Goal: Information Seeking & Learning: Learn about a topic

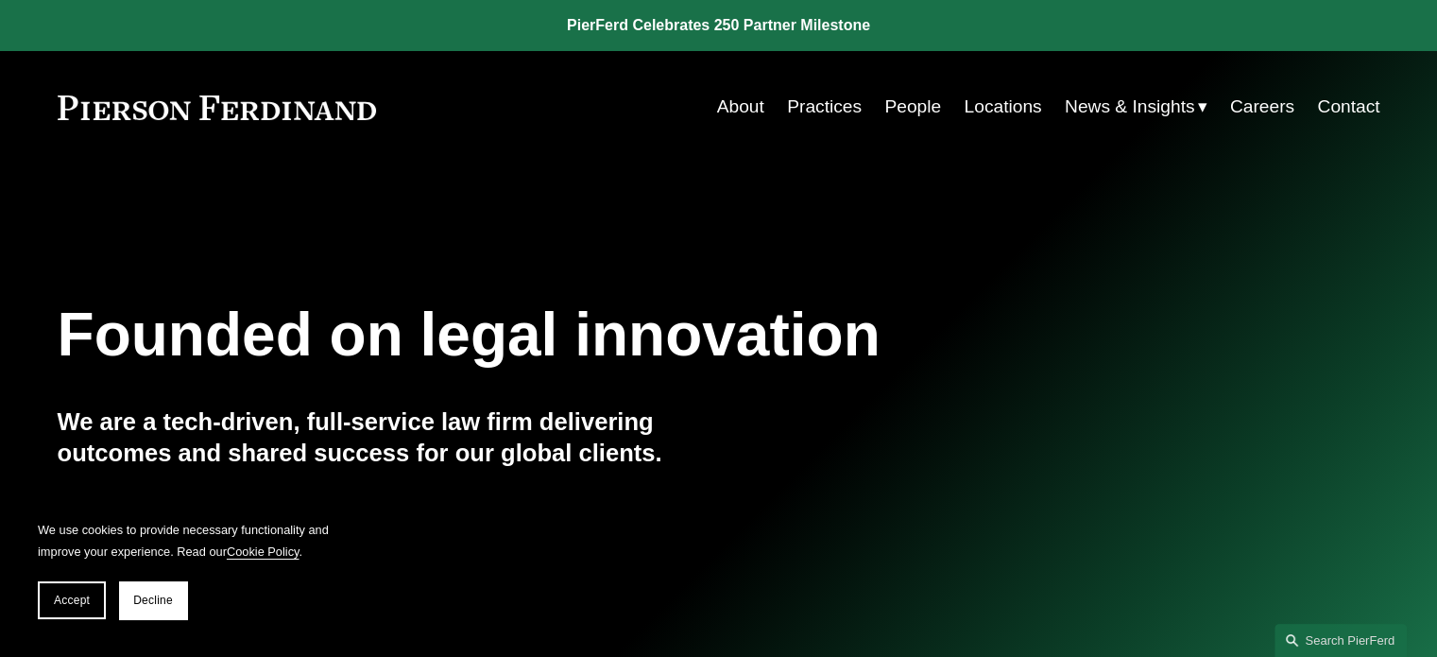
drag, startPoint x: 1136, startPoint y: 149, endPoint x: 1152, endPoint y: 149, distance: 16.1
click at [0, 0] on div "News" at bounding box center [0, 0] width 0 height 0
click at [0, 0] on span "News" at bounding box center [0, 0] width 0 height 0
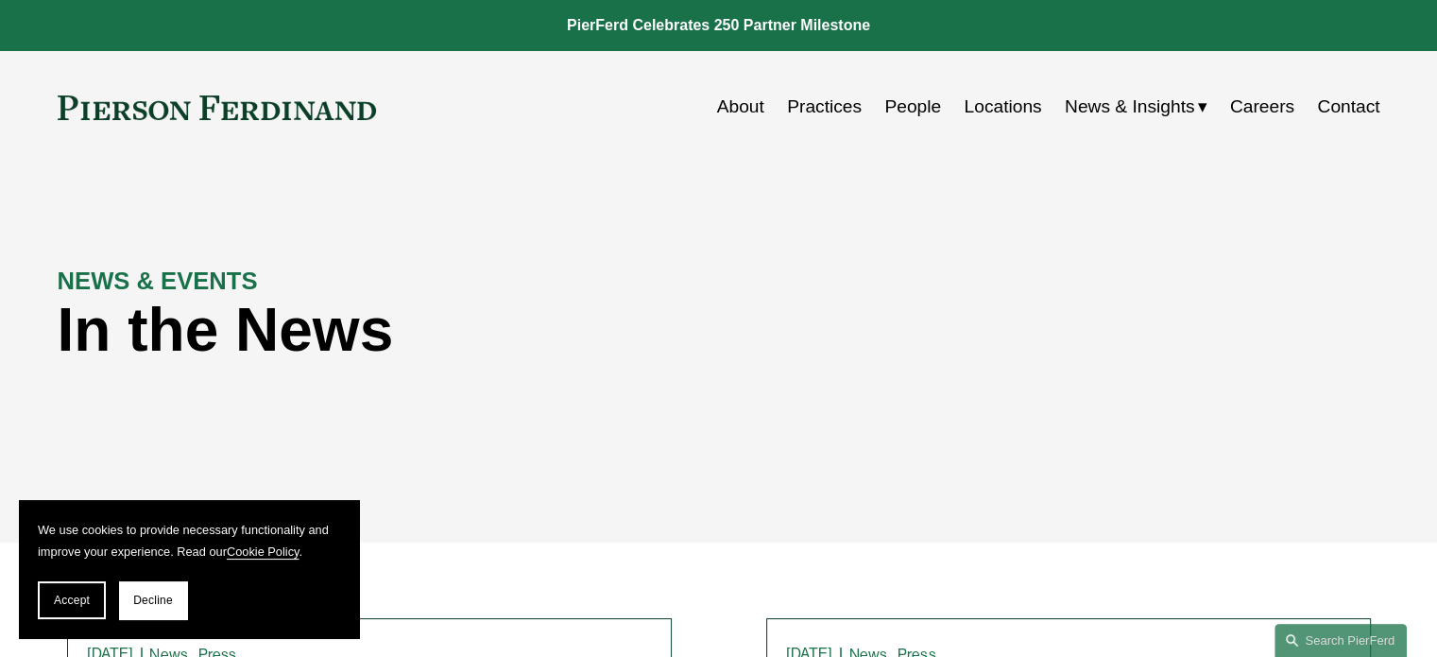
click at [0, 0] on span "Insights" at bounding box center [0, 0] width 0 height 0
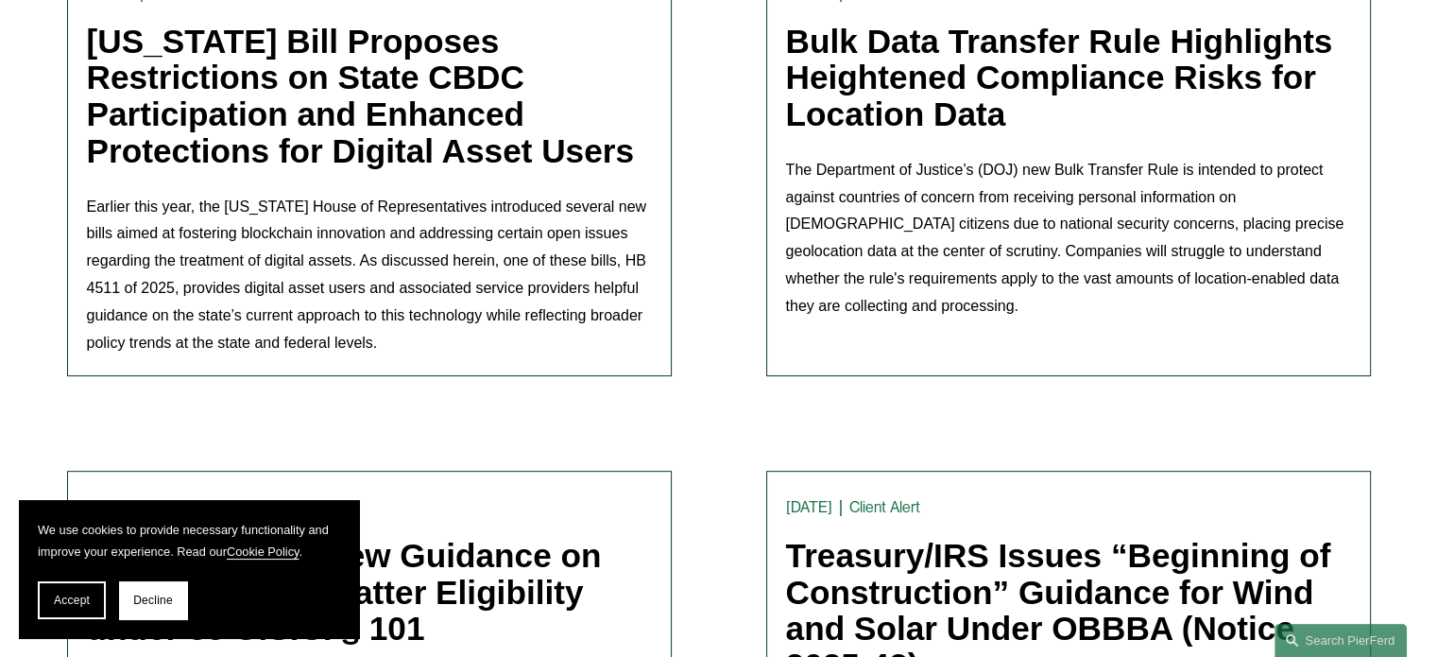
scroll to position [473, 0]
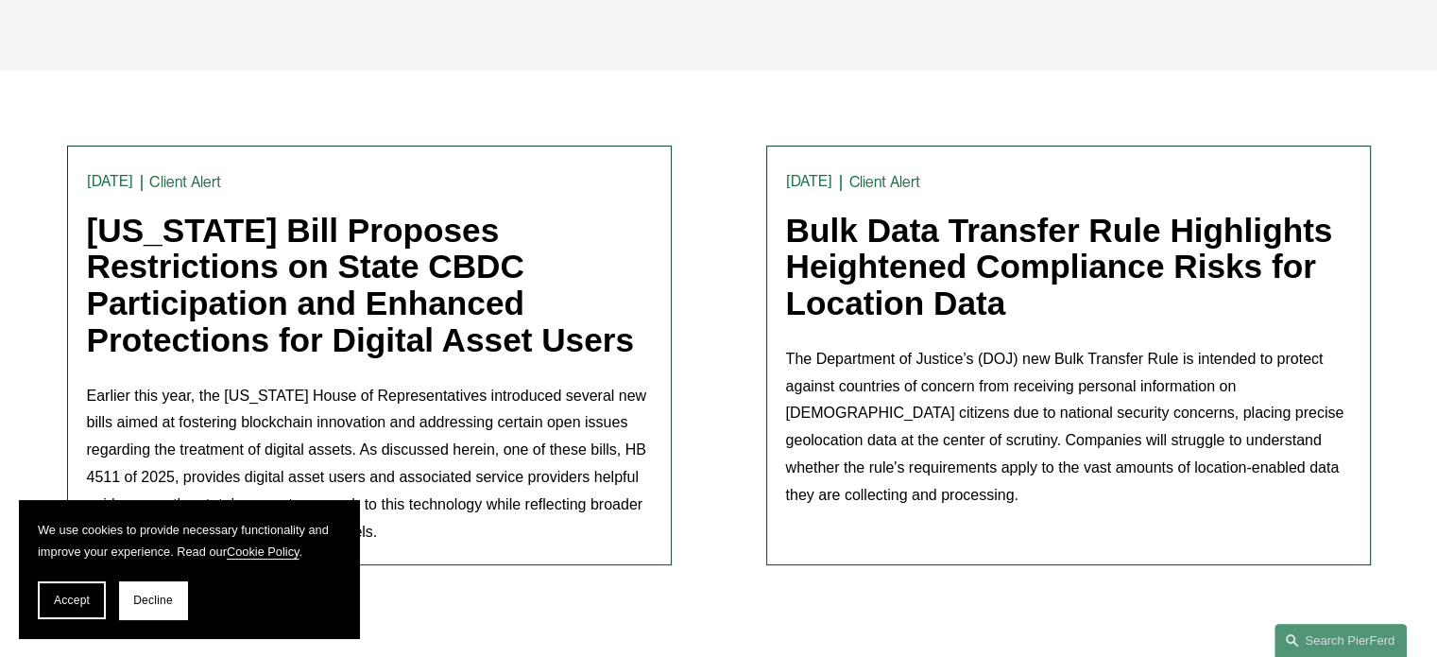
click at [367, 242] on link "Michigan Bill Proposes Restrictions on State CBDC Participation and Enhanced Pr…" at bounding box center [360, 285] width 547 height 146
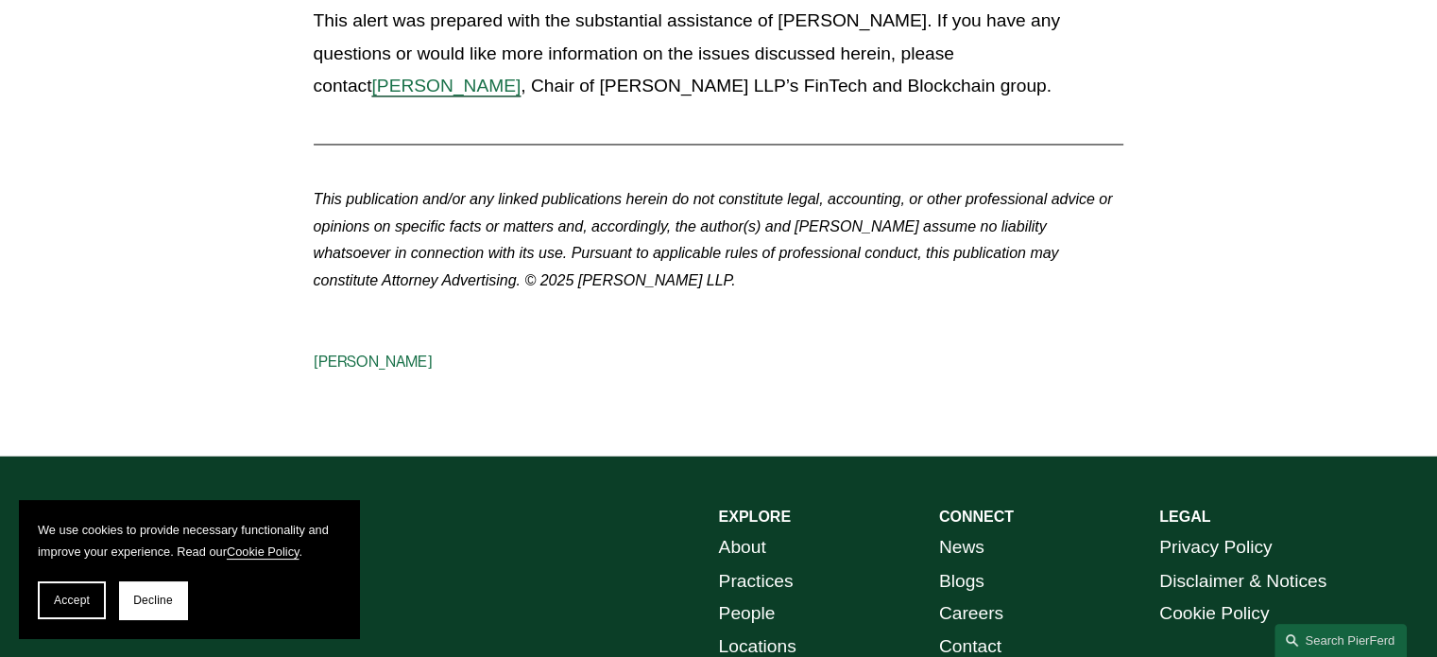
scroll to position [2767, 0]
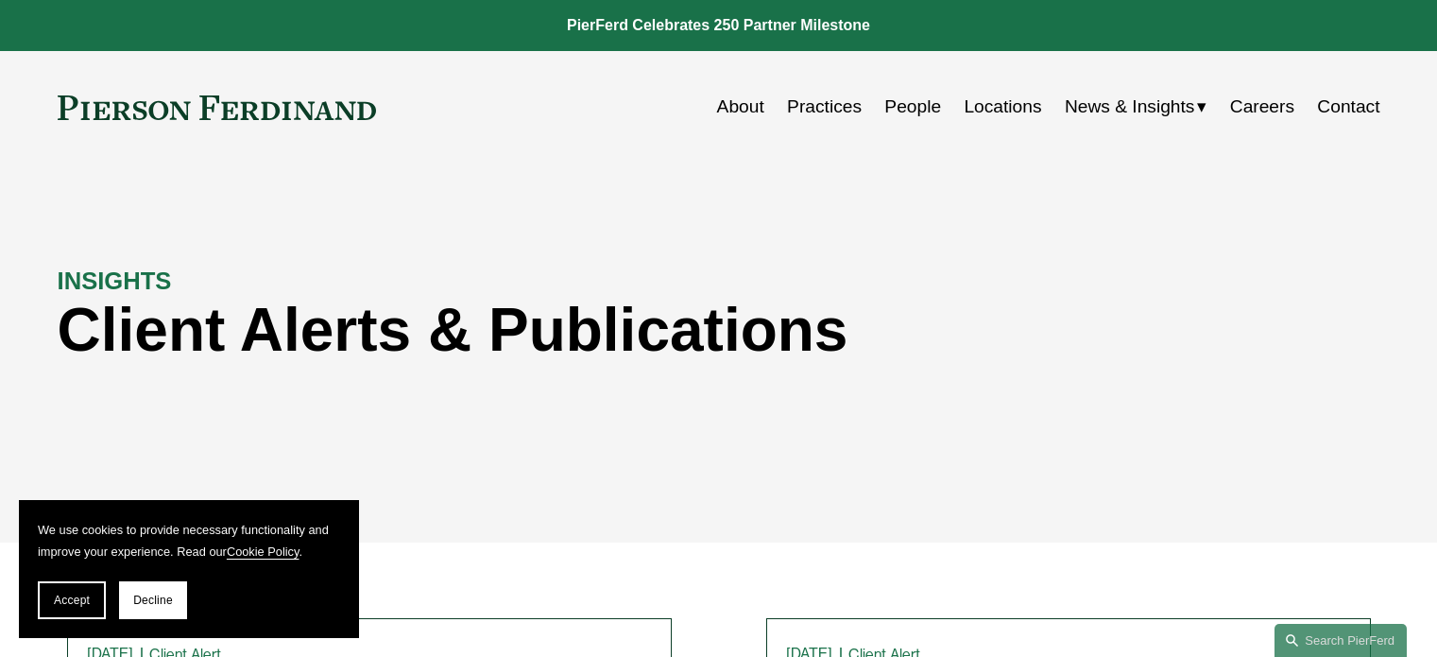
scroll to position [473, 0]
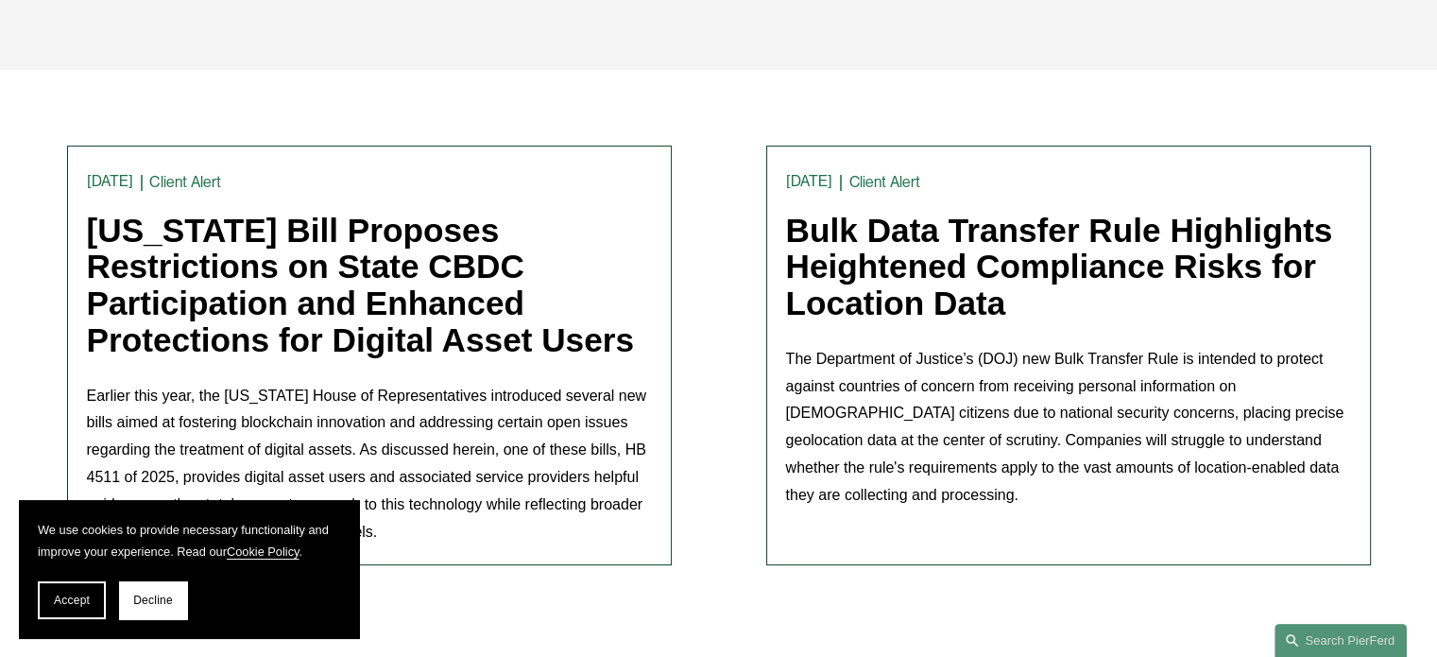
click at [1006, 249] on link "Bulk Data Transfer Rule Highlights Heightened Compliance Risks for Location Data" at bounding box center [1059, 267] width 547 height 110
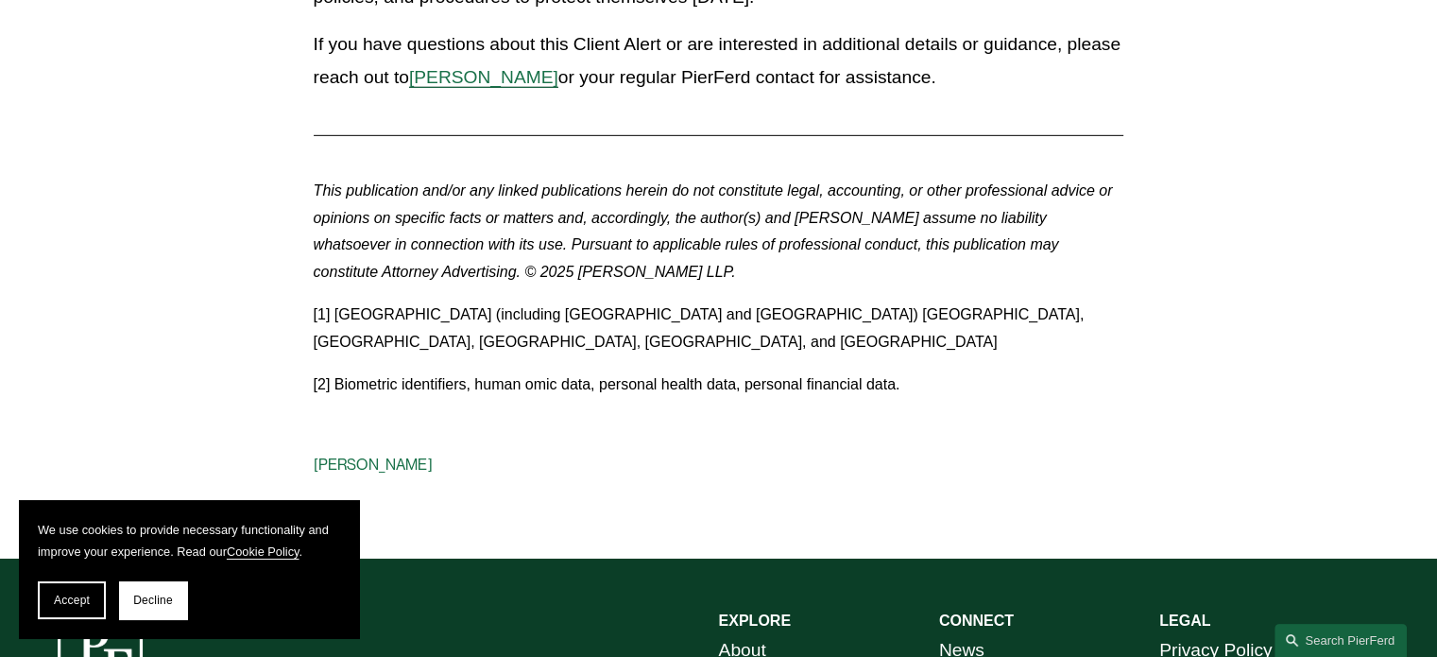
scroll to position [5790, 0]
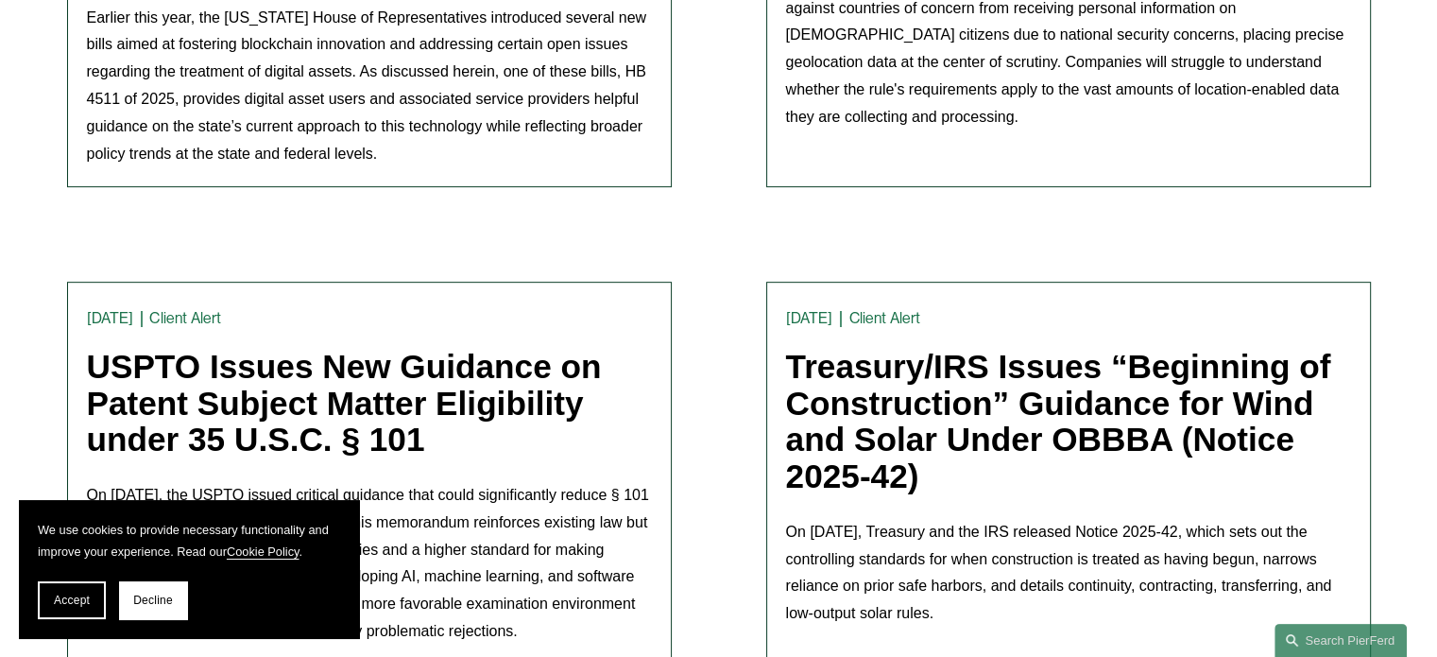
scroll to position [1229, 0]
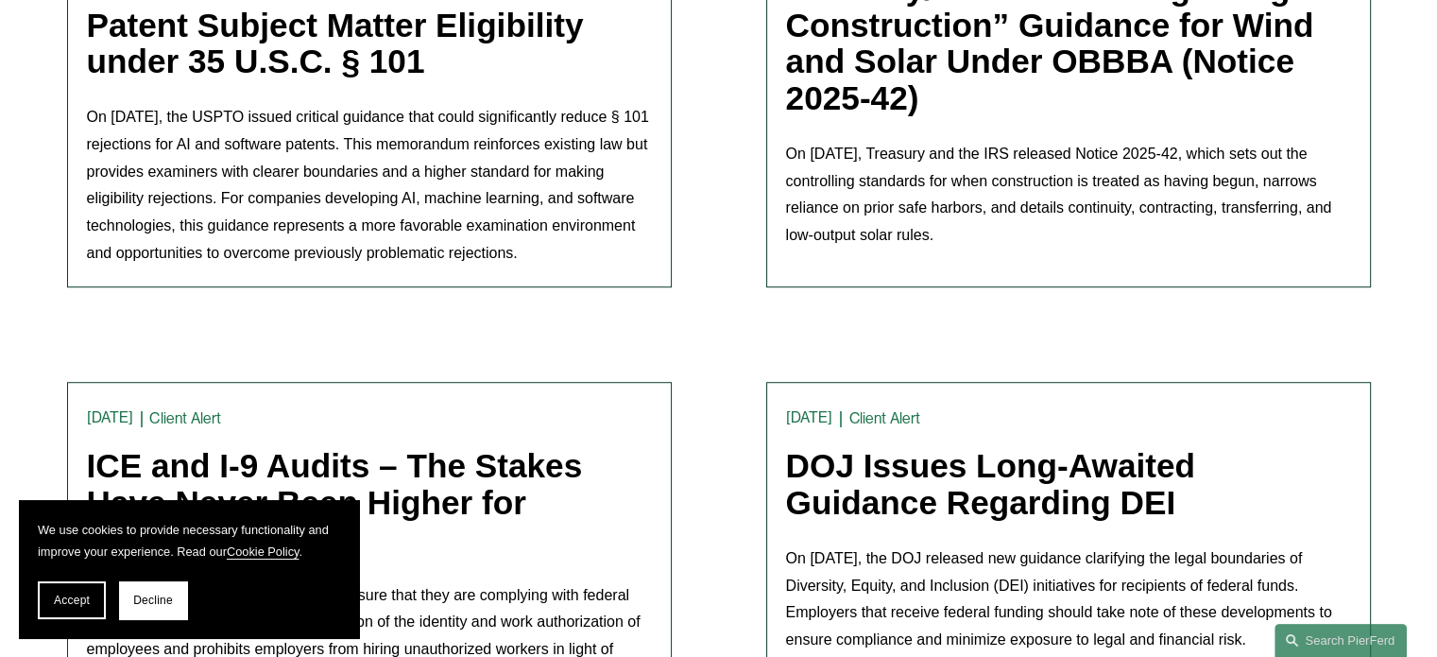
click at [259, 55] on link "USPTO Issues New Guidance on Patent Subject Matter Eligibility under 35 U.S.C. …" at bounding box center [344, 25] width 515 height 110
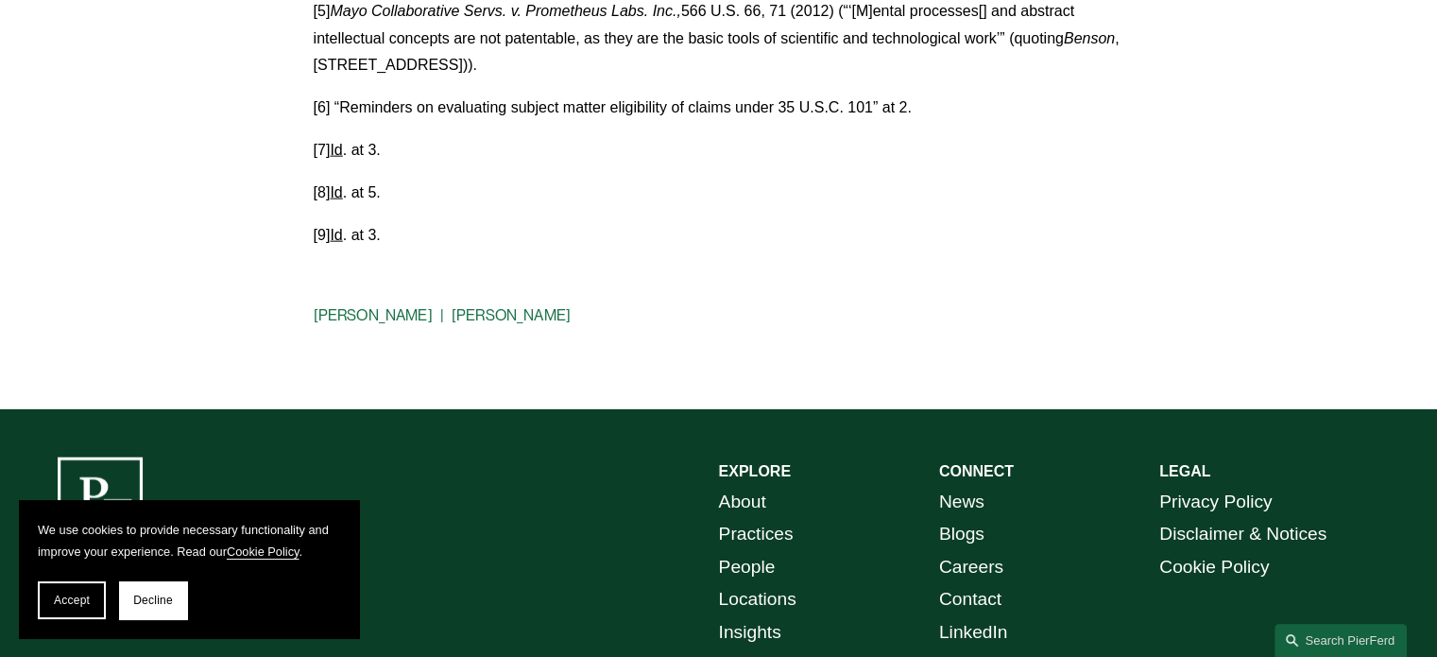
scroll to position [4570, 0]
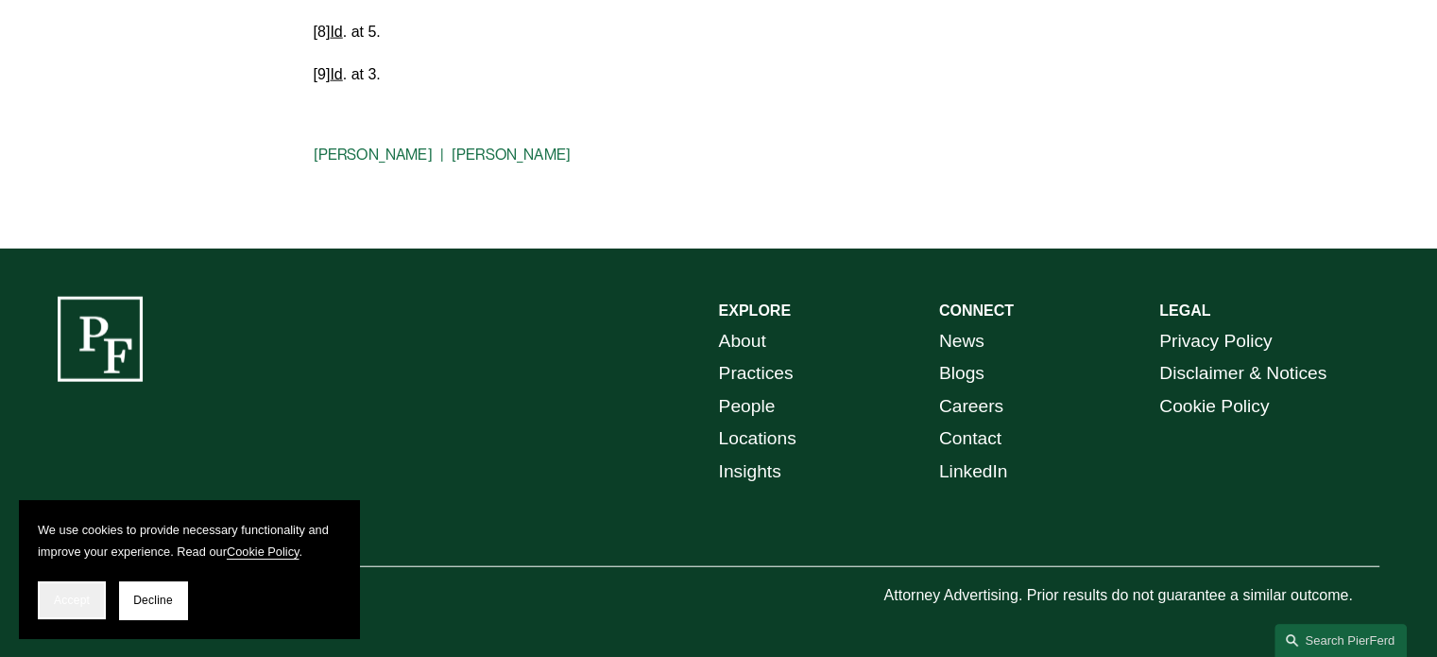
click at [50, 590] on button "Accept" at bounding box center [72, 600] width 68 height 38
